Goal: Use online tool/utility: Utilize a website feature to perform a specific function

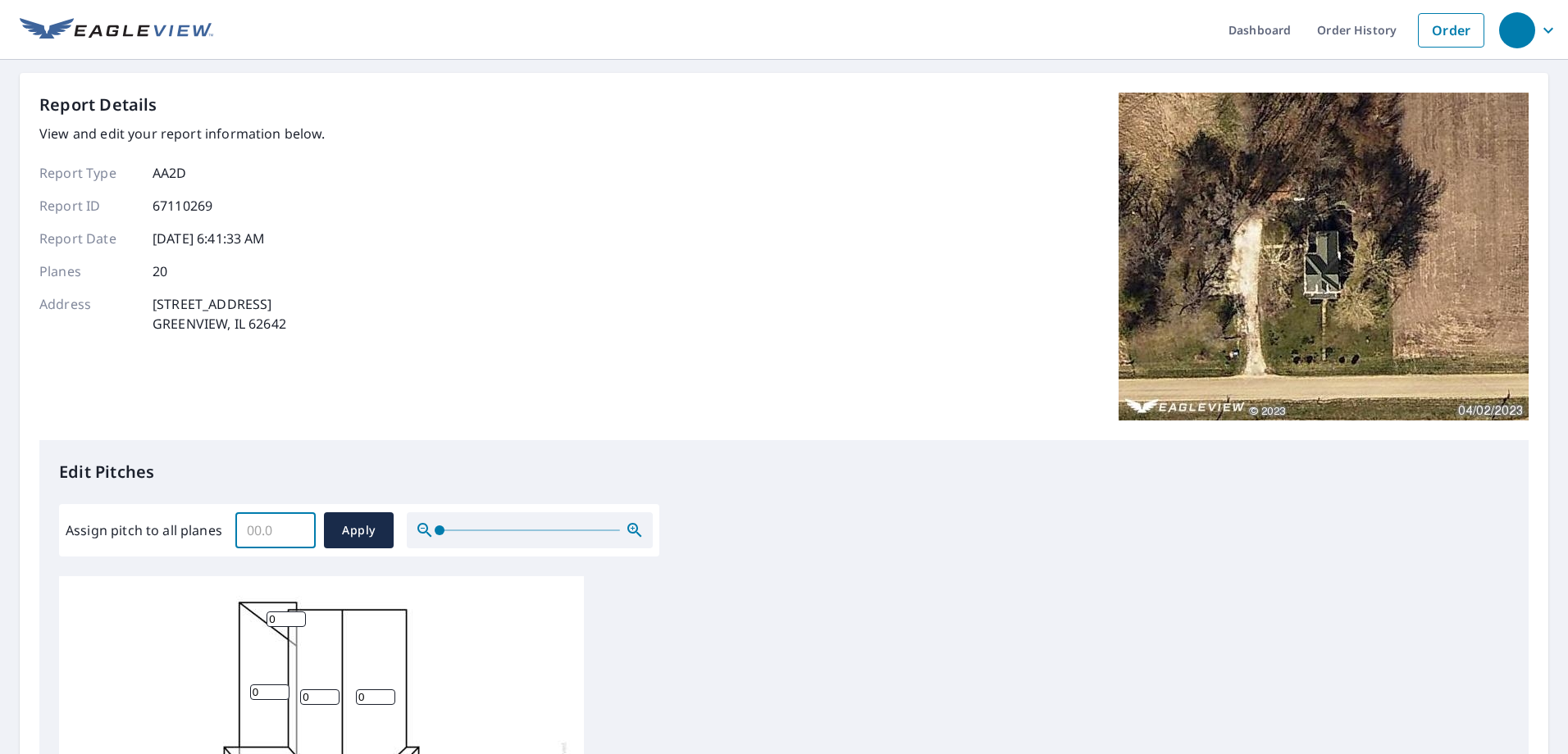
click at [274, 528] on input "Assign pitch to all planes" at bounding box center [276, 530] width 81 height 46
type input "8"
click at [344, 525] on span "Apply" at bounding box center [359, 531] width 43 height 21
type input "8"
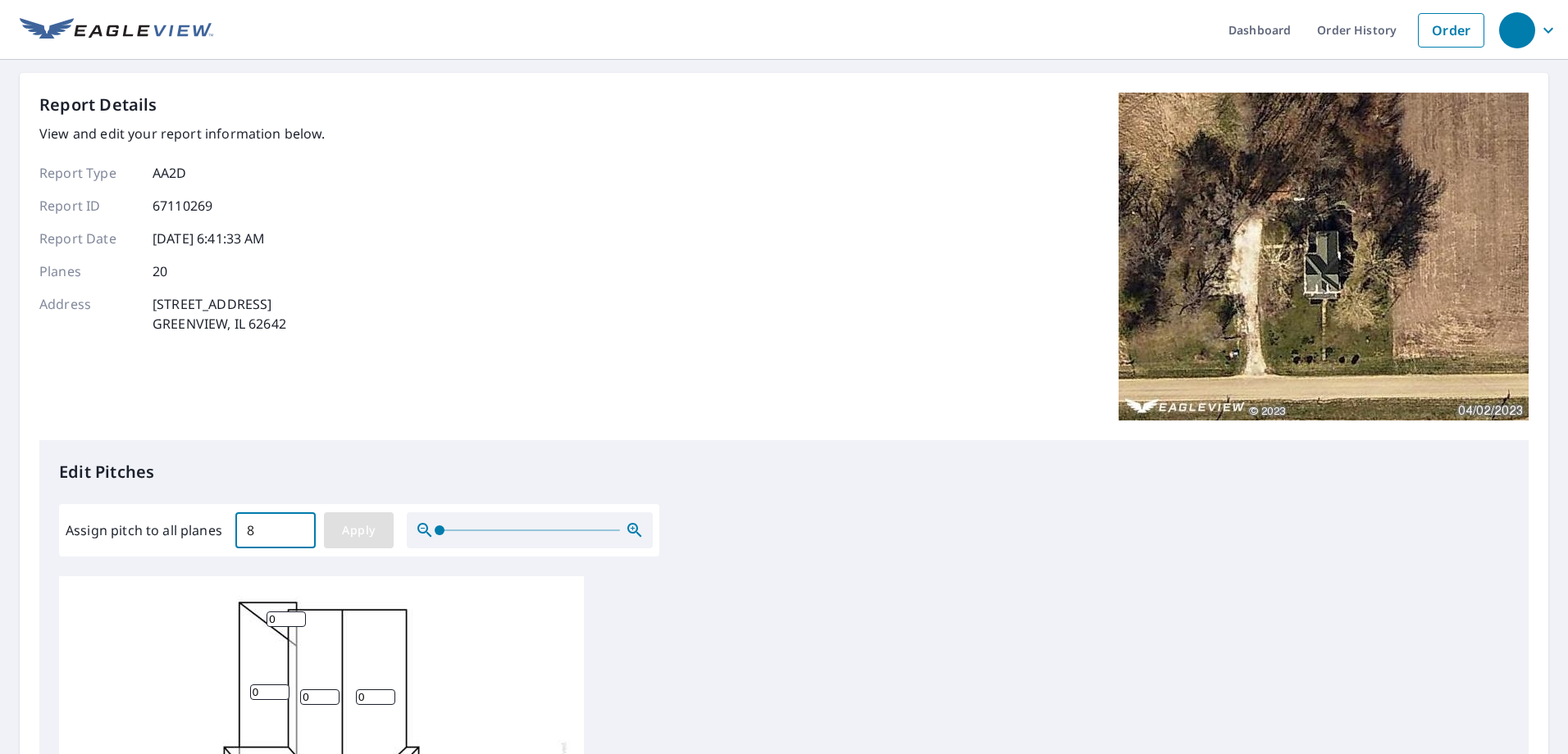
type input "8"
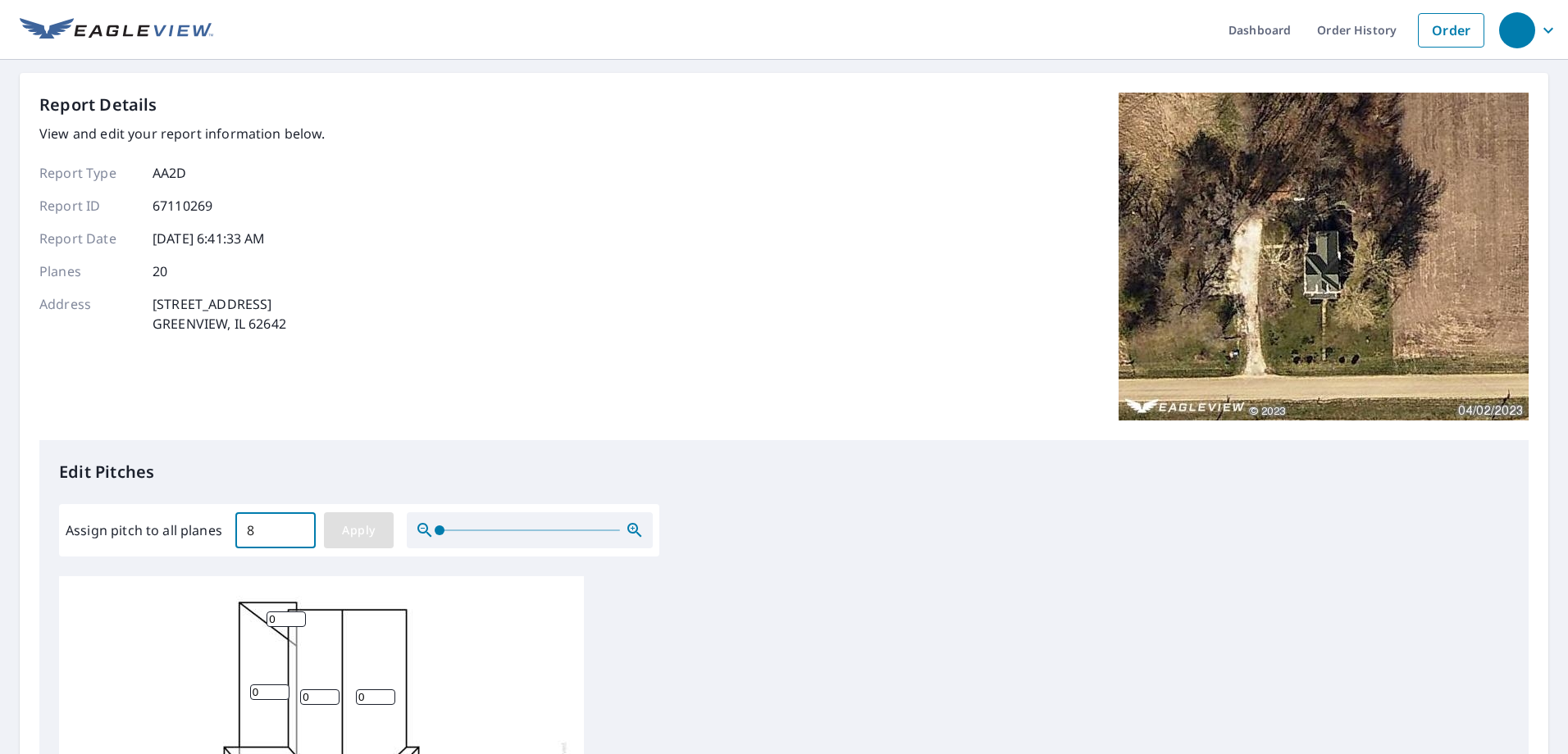
type input "8"
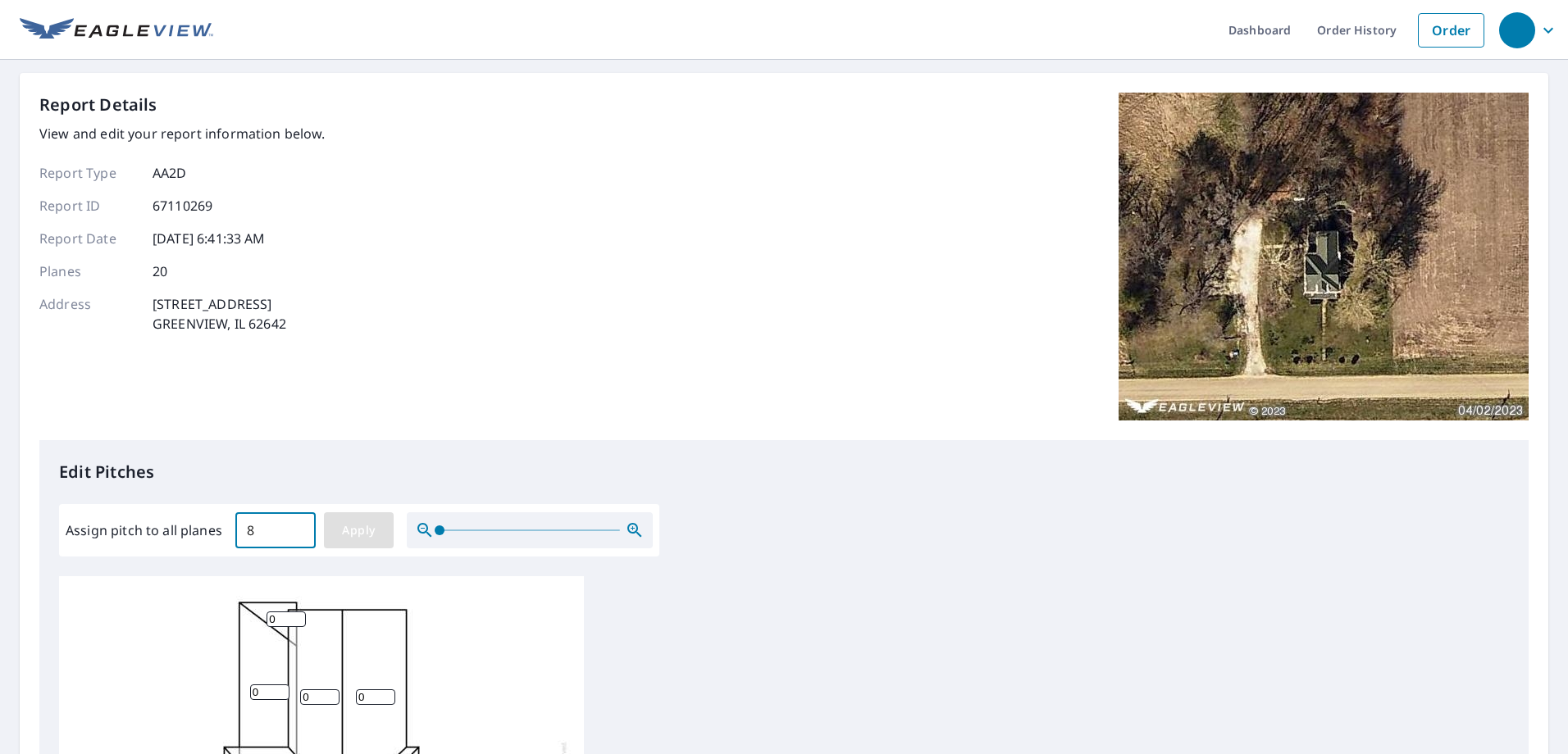
type input "8"
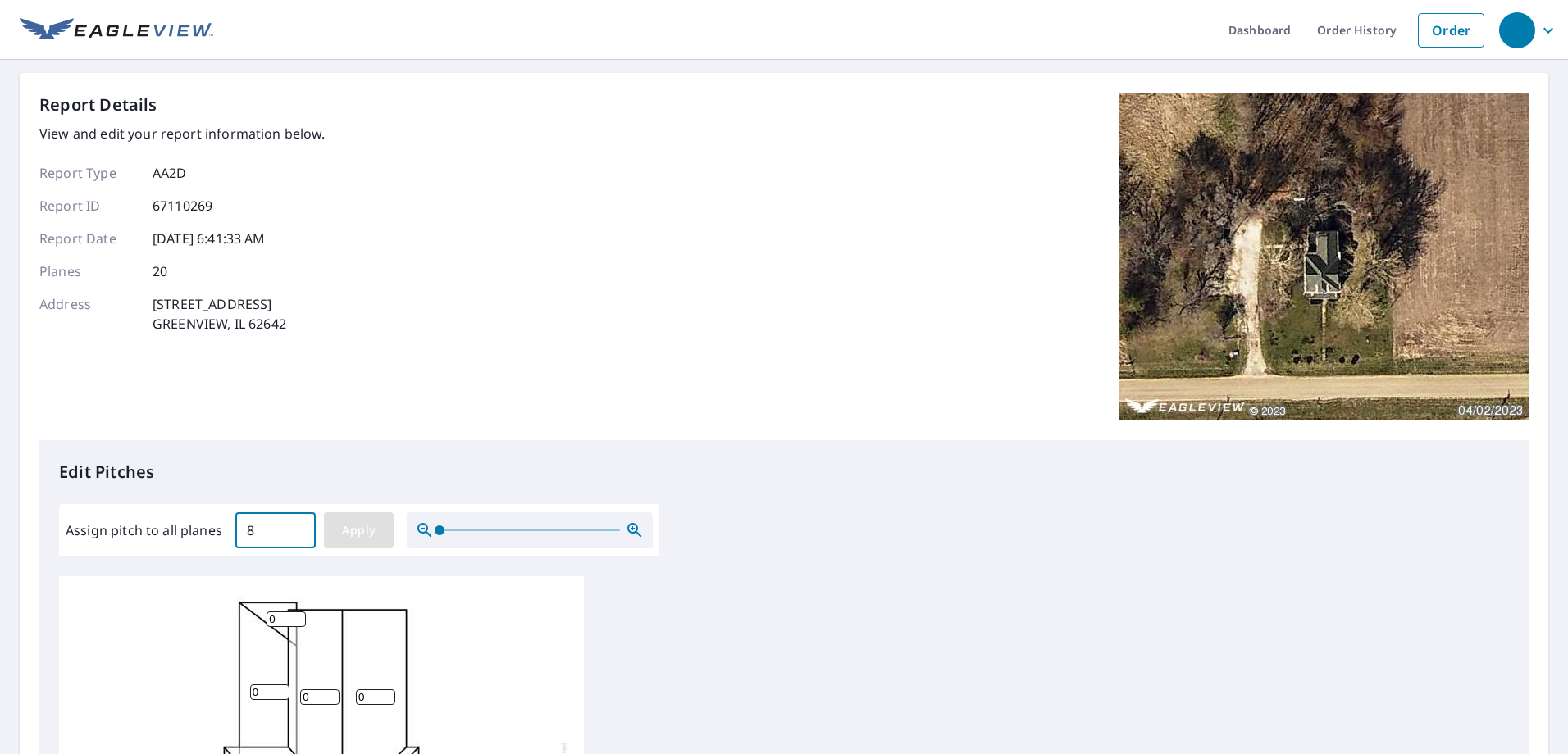
type input "8"
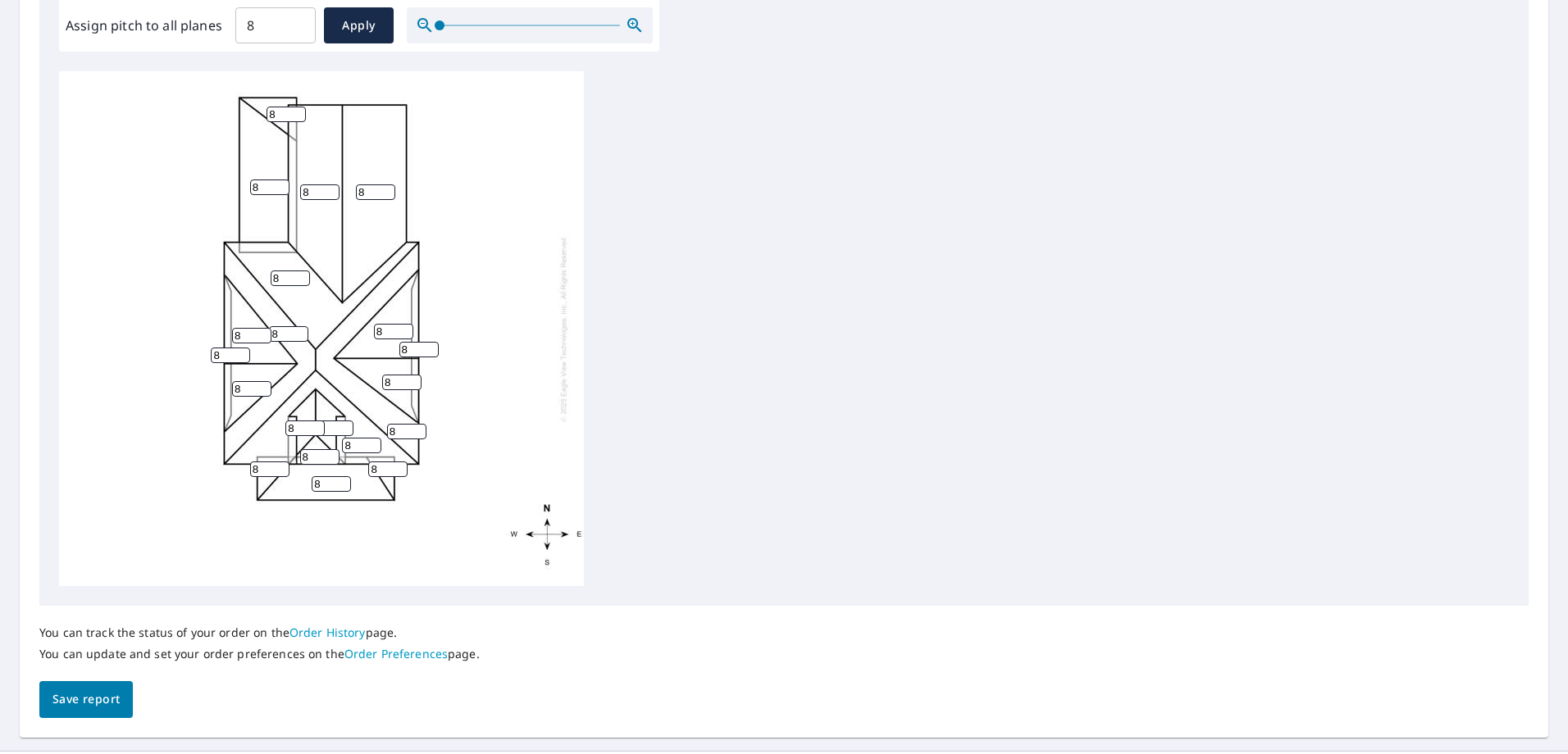
scroll to position [543, 0]
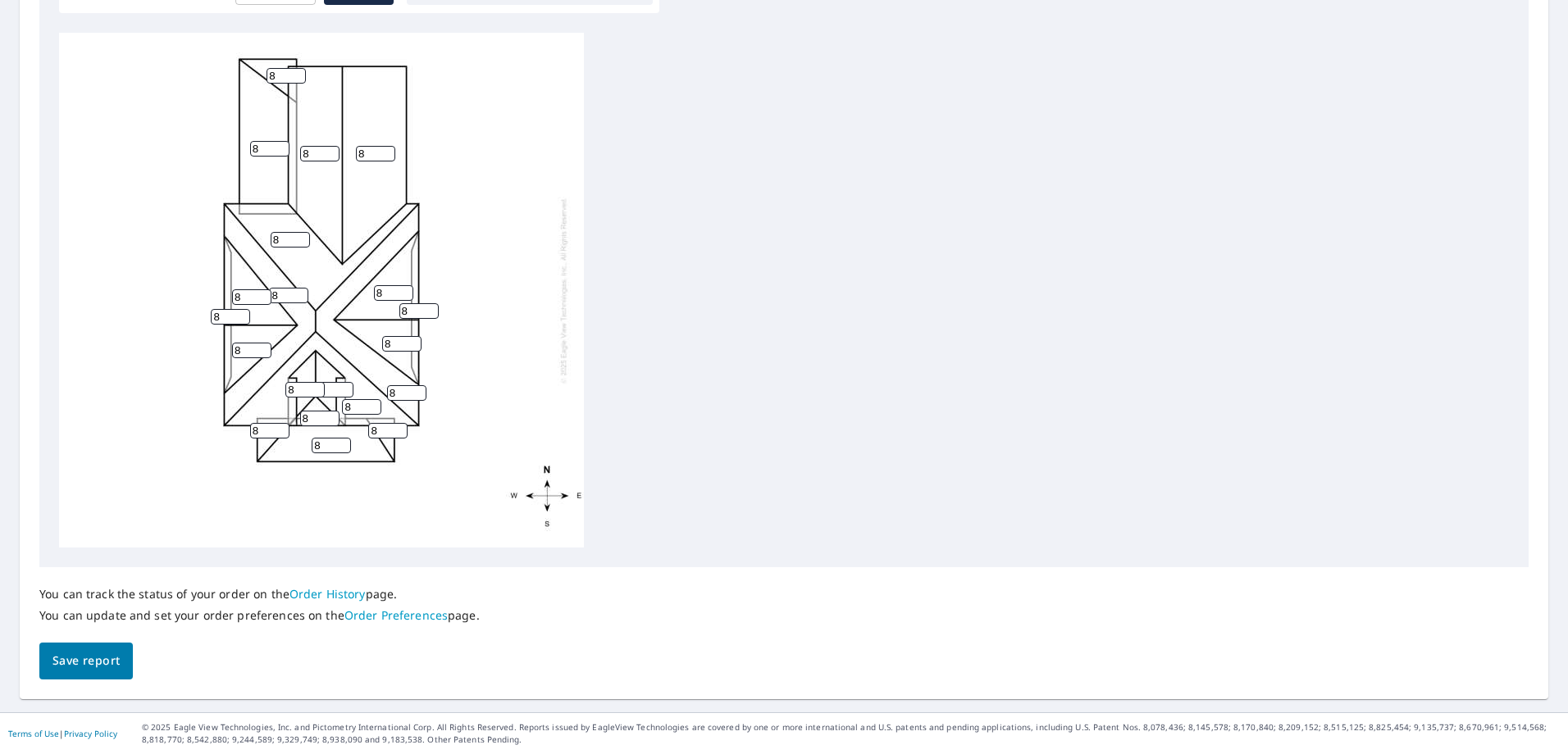
click at [88, 654] on span "Save report" at bounding box center [86, 661] width 67 height 21
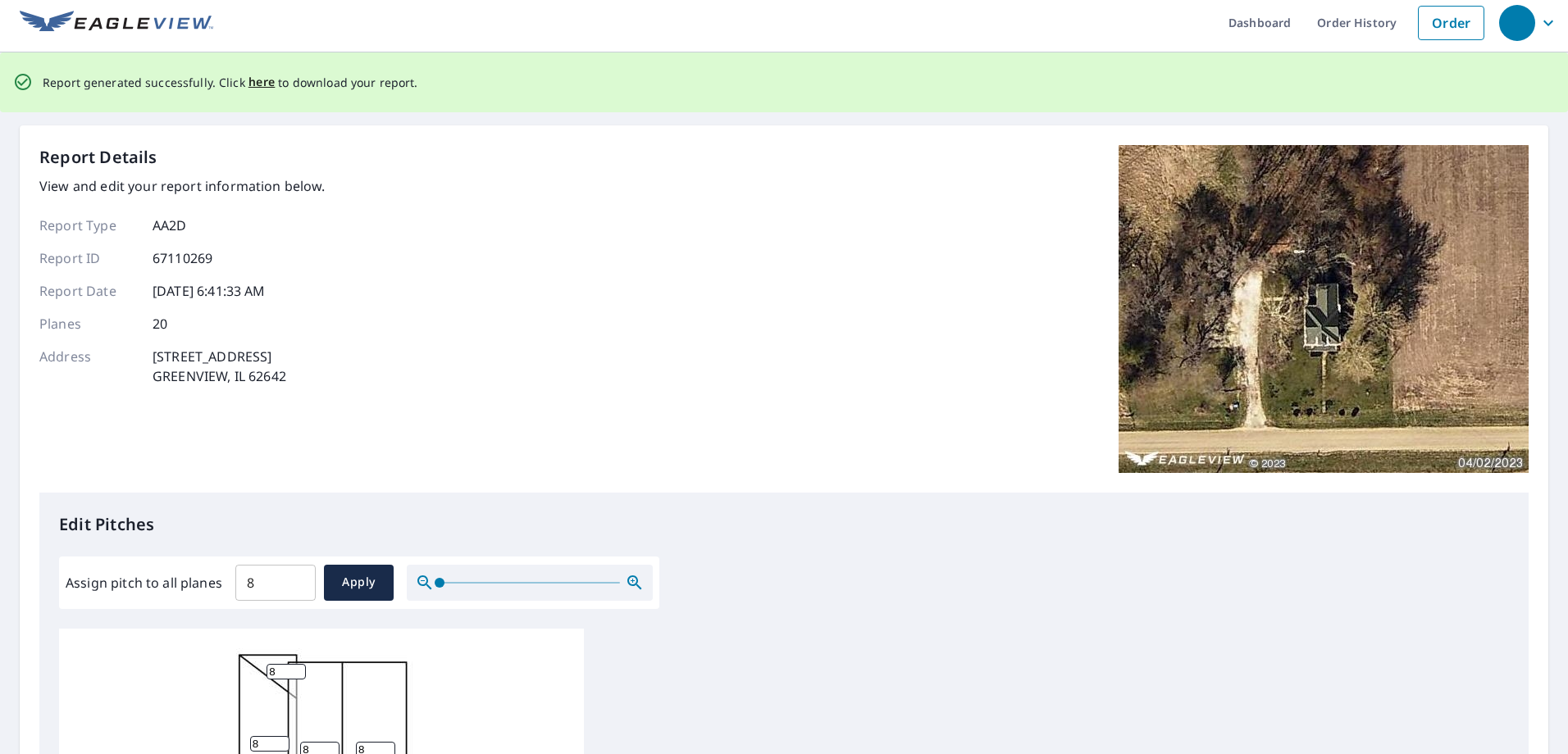
scroll to position [0, 0]
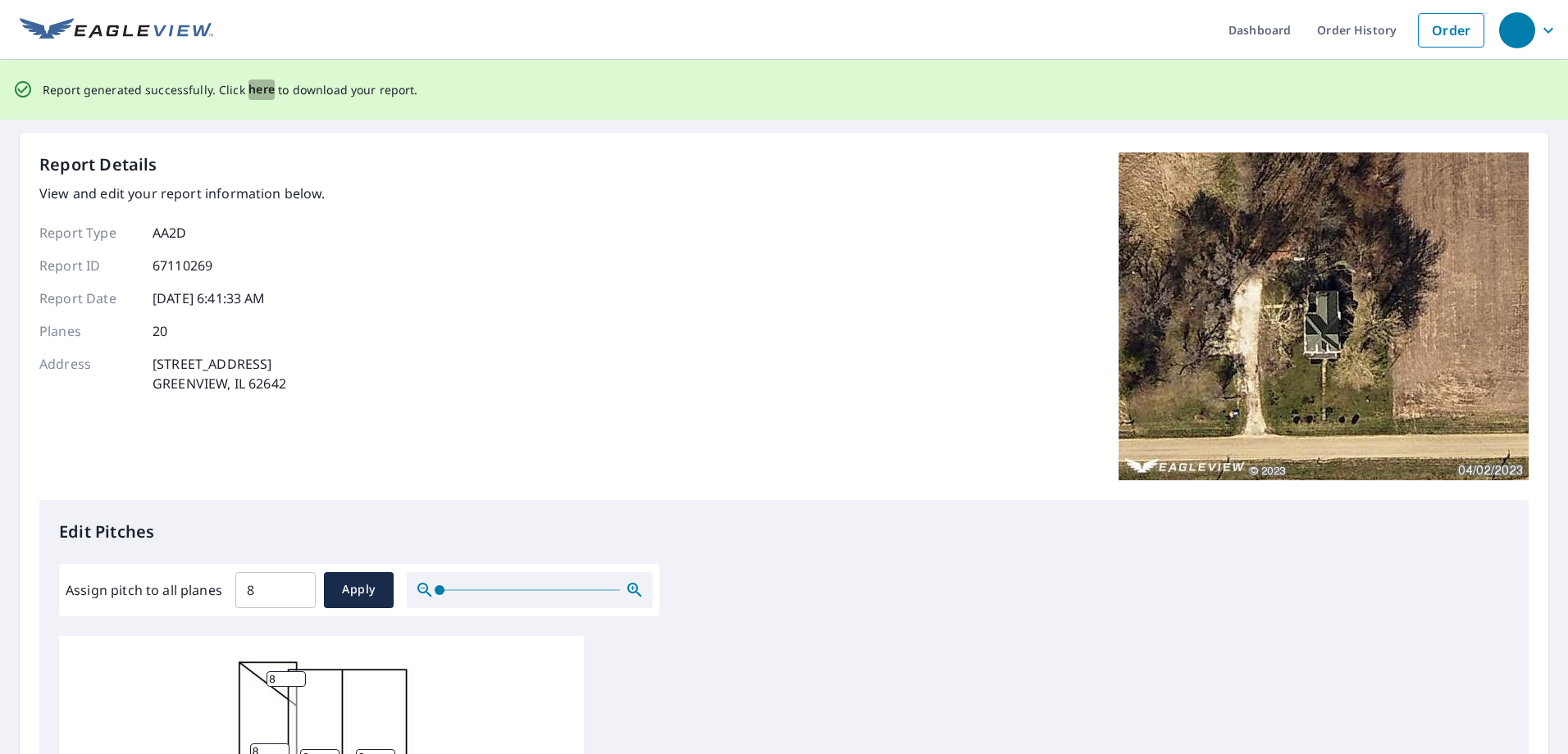
click at [250, 82] on span "here" at bounding box center [261, 90] width 27 height 21
